Goal: Transaction & Acquisition: Download file/media

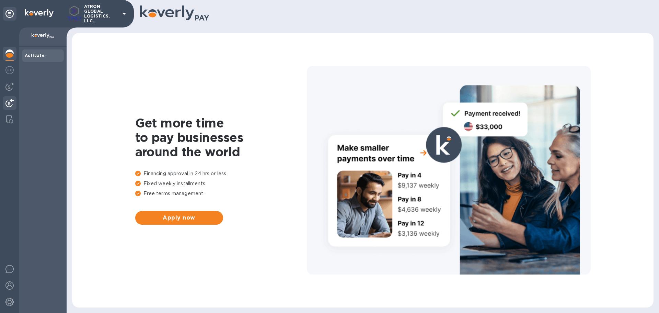
click at [12, 103] on img at bounding box center [9, 103] width 8 height 8
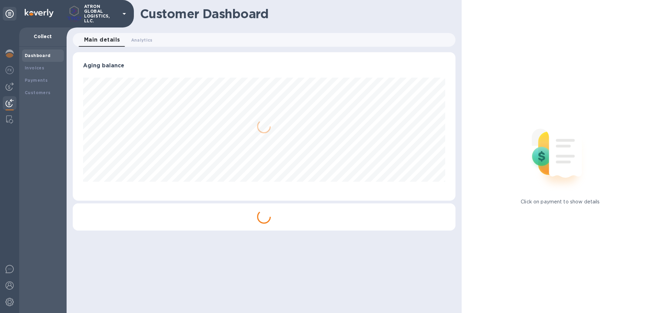
scroll to position [148, 383]
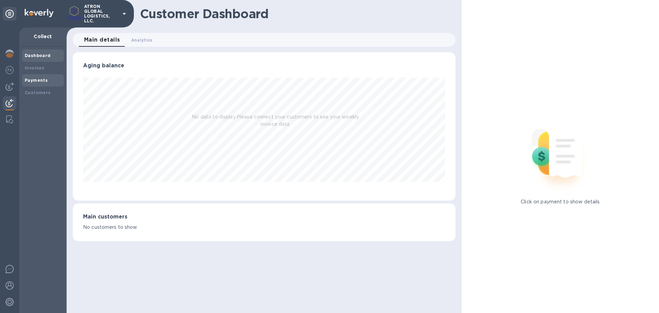
click at [41, 77] on div "Payments" at bounding box center [43, 80] width 36 height 7
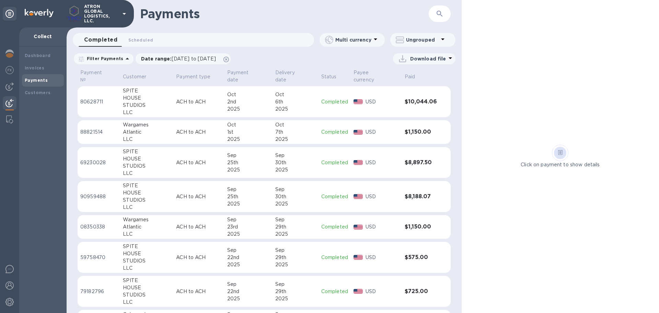
click at [275, 98] on div "6th" at bounding box center [295, 101] width 41 height 7
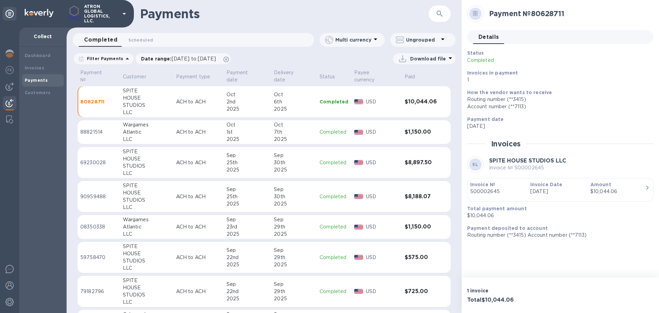
click at [435, 59] on p "Download file" at bounding box center [428, 58] width 36 height 7
click at [417, 94] on li "PDF file" at bounding box center [425, 94] width 47 height 19
